Goal: Communication & Community: Answer question/provide support

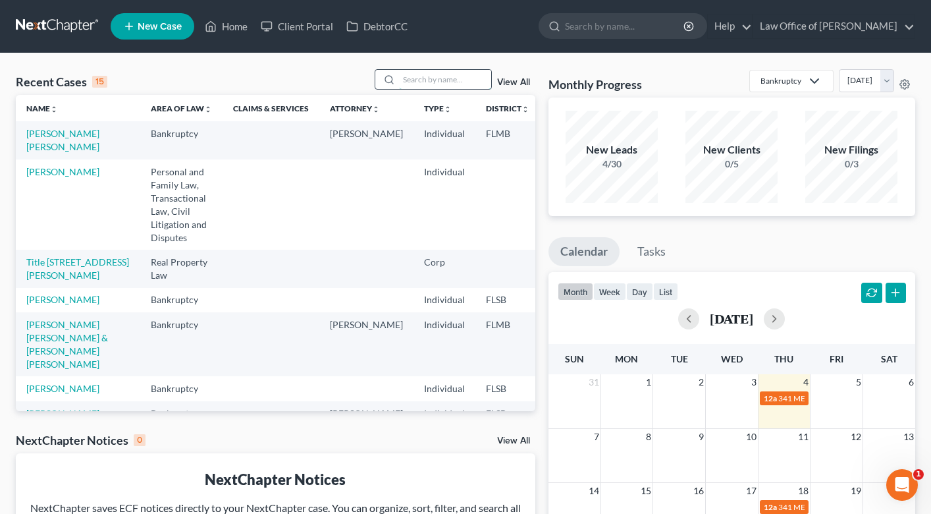
click at [468, 85] on input "search" at bounding box center [445, 79] width 92 height 19
type input "daisy"
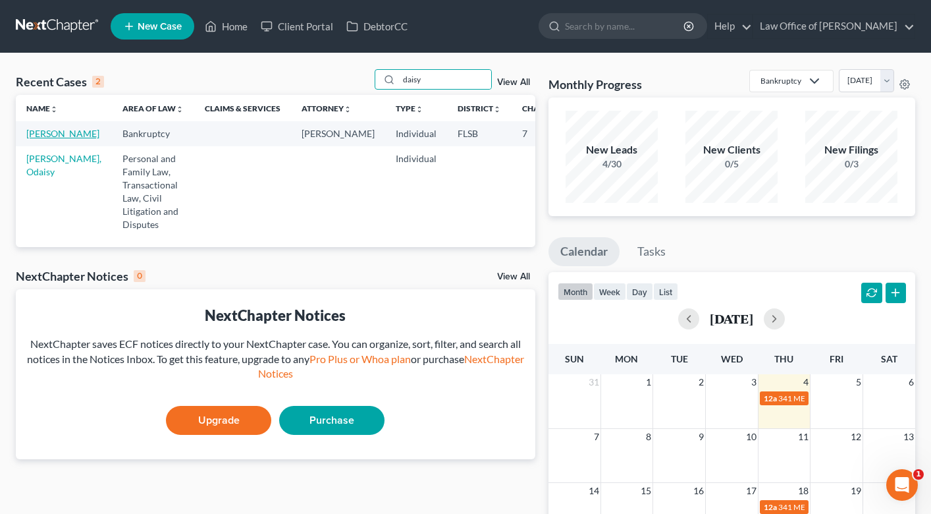
click at [53, 132] on link "[PERSON_NAME]" at bounding box center [62, 133] width 73 height 11
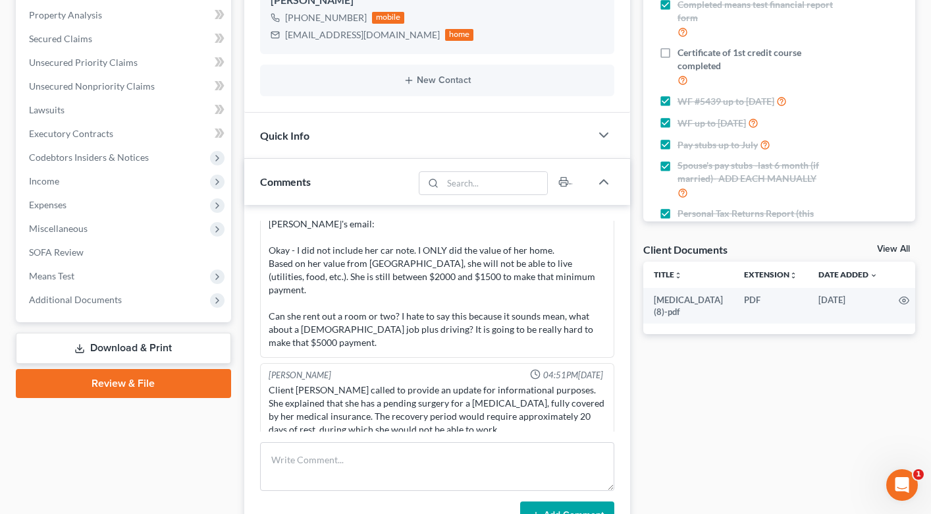
scroll to position [350, 0]
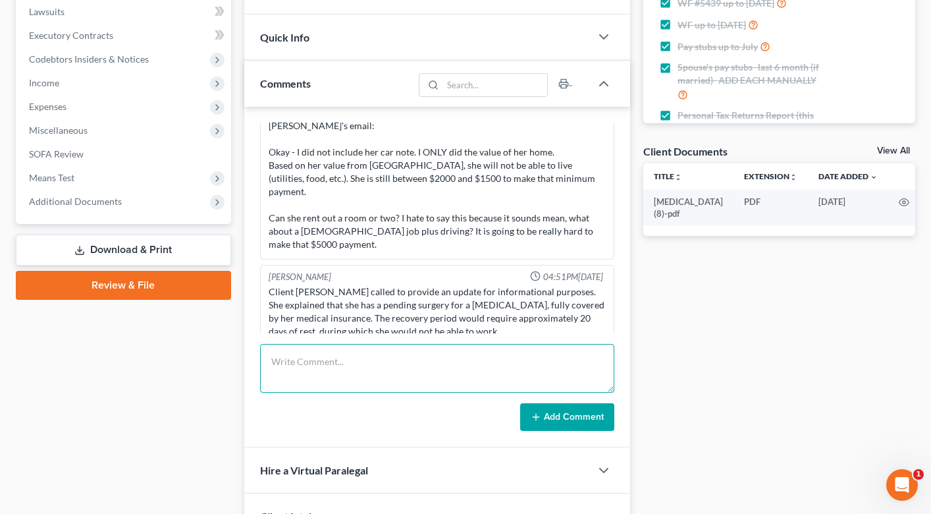
click at [309, 364] on textarea at bounding box center [437, 368] width 354 height 49
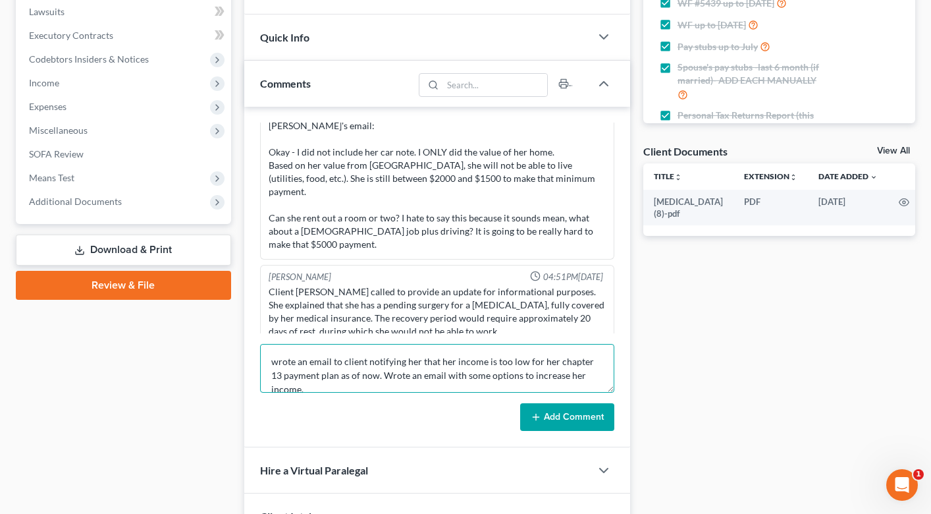
type textarea "wrote an email to client notifying her that her income is too low for her chapt…"
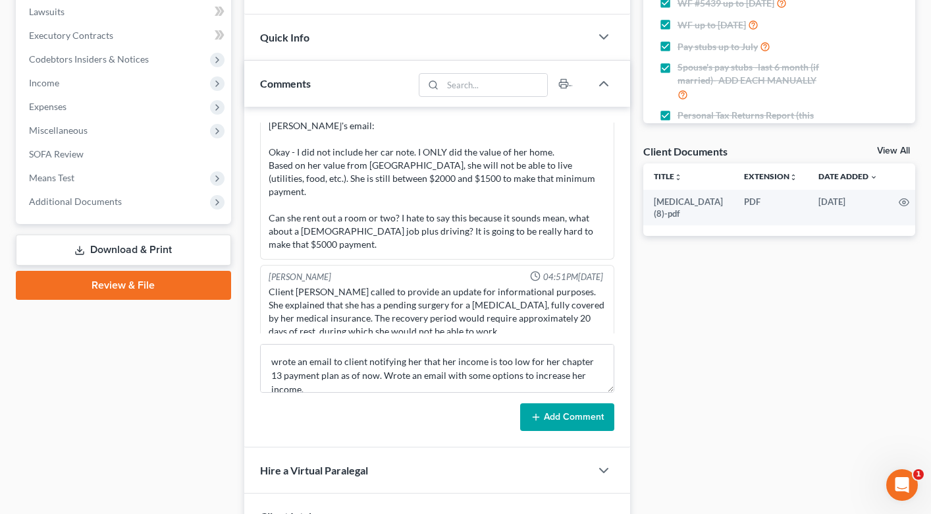
click at [568, 423] on button "Add Comment" at bounding box center [567, 417] width 94 height 28
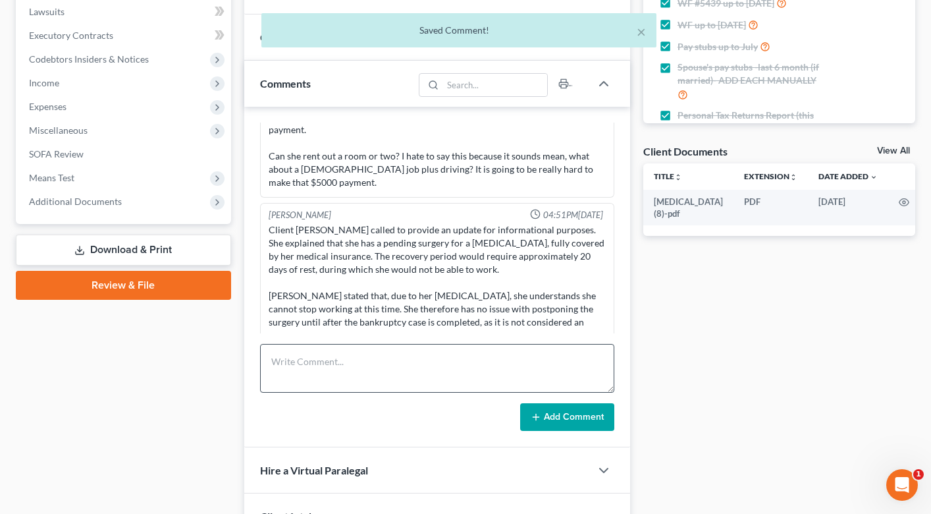
scroll to position [0, 0]
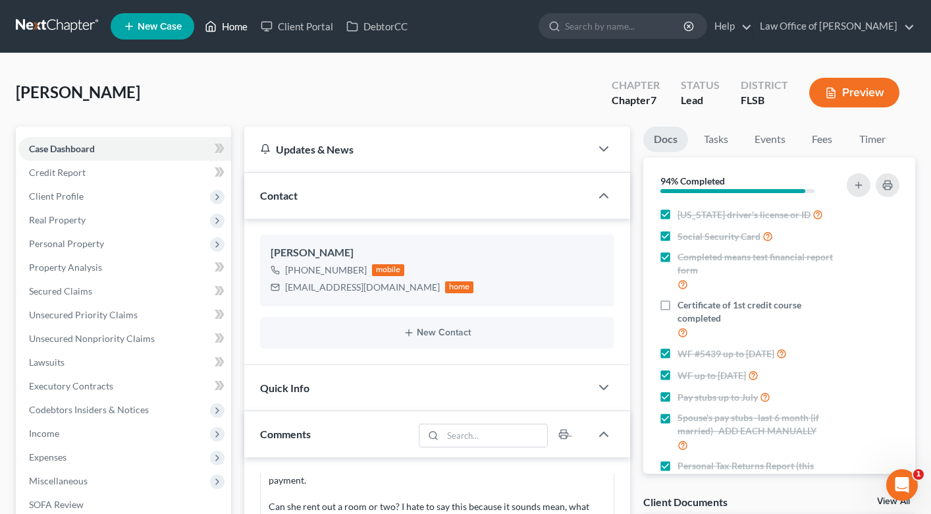
click at [234, 28] on link "Home" at bounding box center [226, 26] width 56 height 24
